Goal: Information Seeking & Learning: Learn about a topic

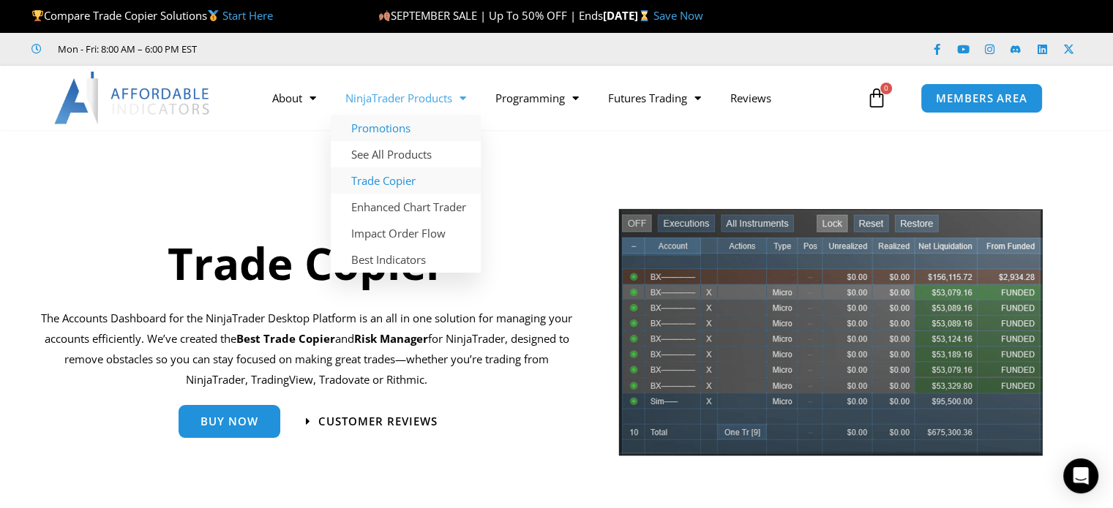
click at [410, 122] on link "Promotions" at bounding box center [406, 128] width 150 height 26
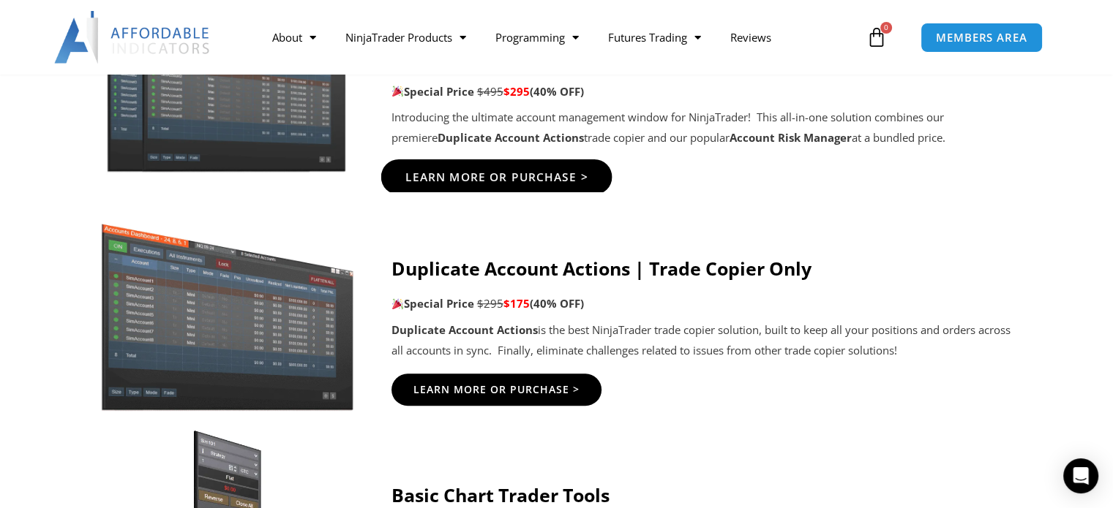
scroll to position [805, 0]
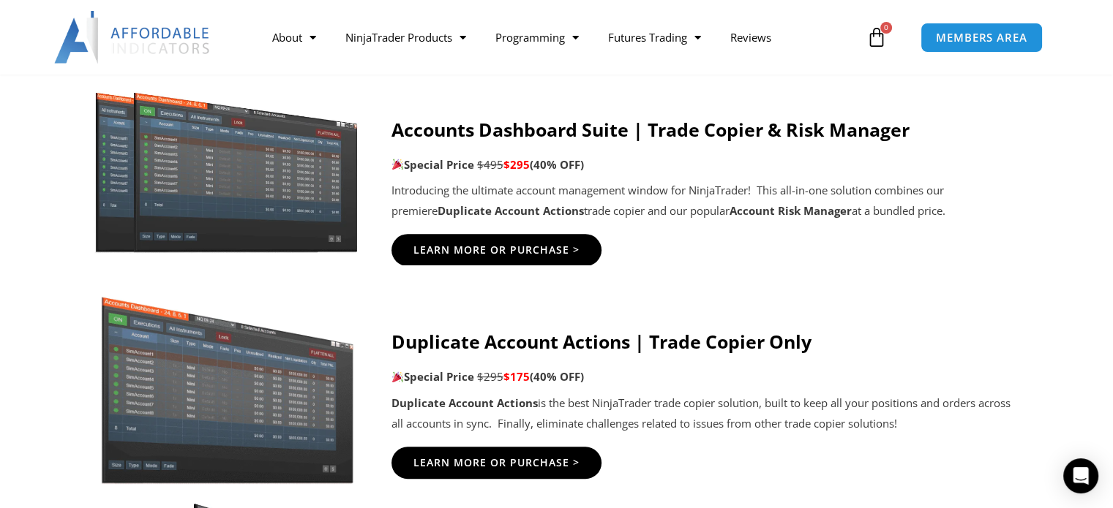
click at [316, 168] on img at bounding box center [226, 170] width 281 height 170
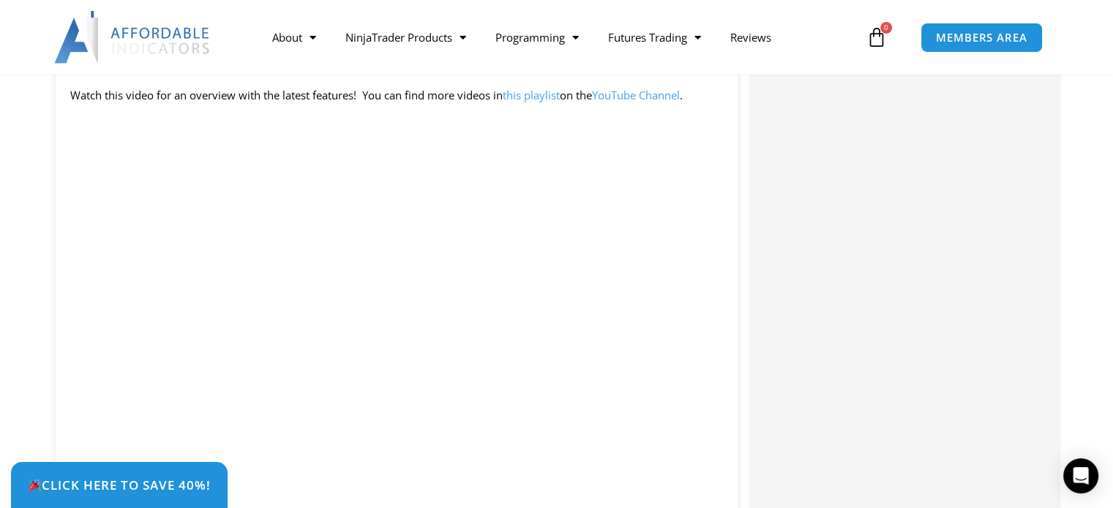
scroll to position [1609, 0]
